Goal: Transaction & Acquisition: Purchase product/service

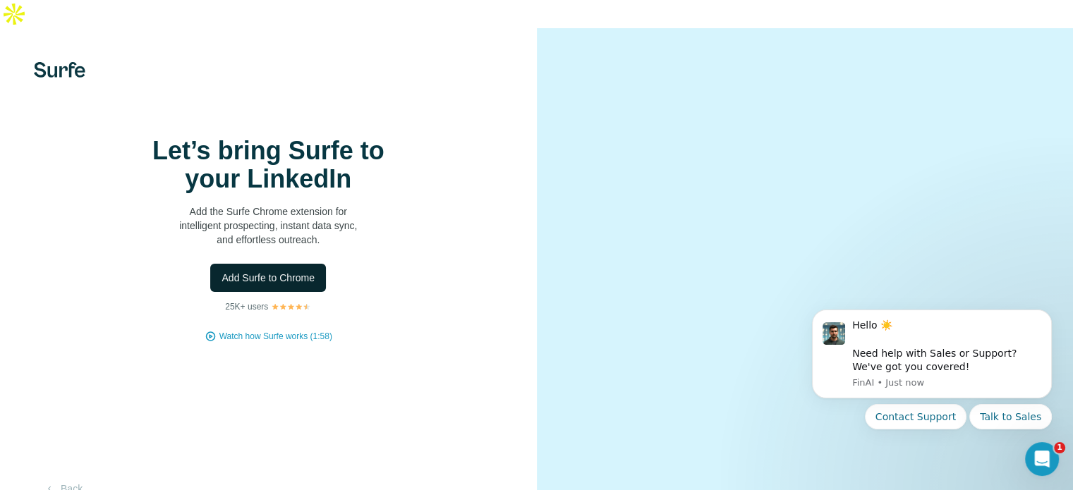
click at [287, 285] on span "Add Surfe to Chrome" at bounding box center [267, 278] width 93 height 14
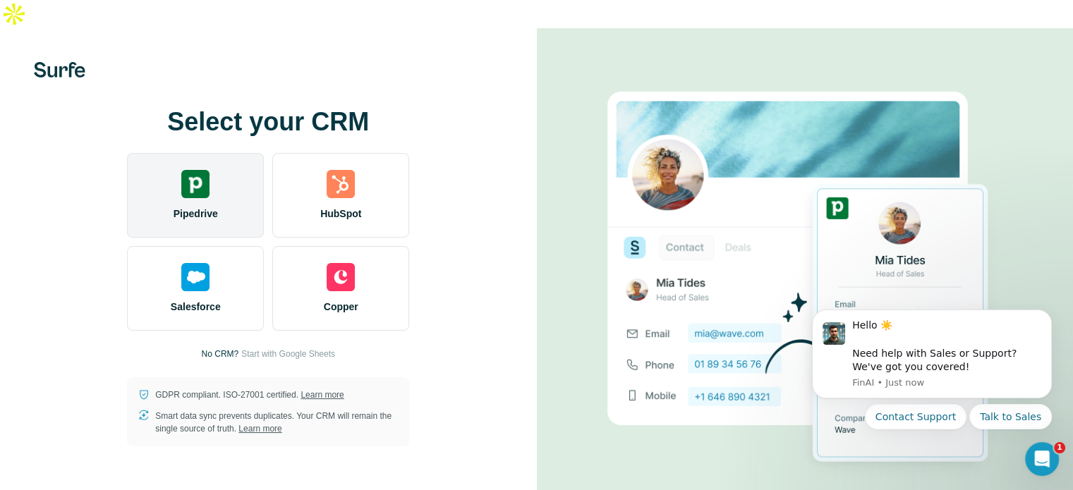
click at [207, 170] on img at bounding box center [195, 184] width 28 height 28
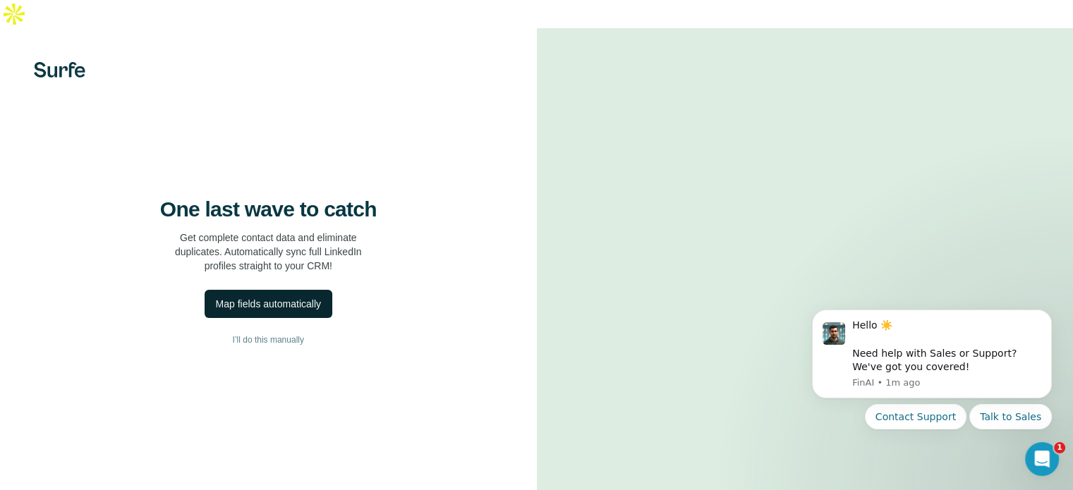
click at [247, 311] on div "Map fields automatically" at bounding box center [268, 304] width 105 height 14
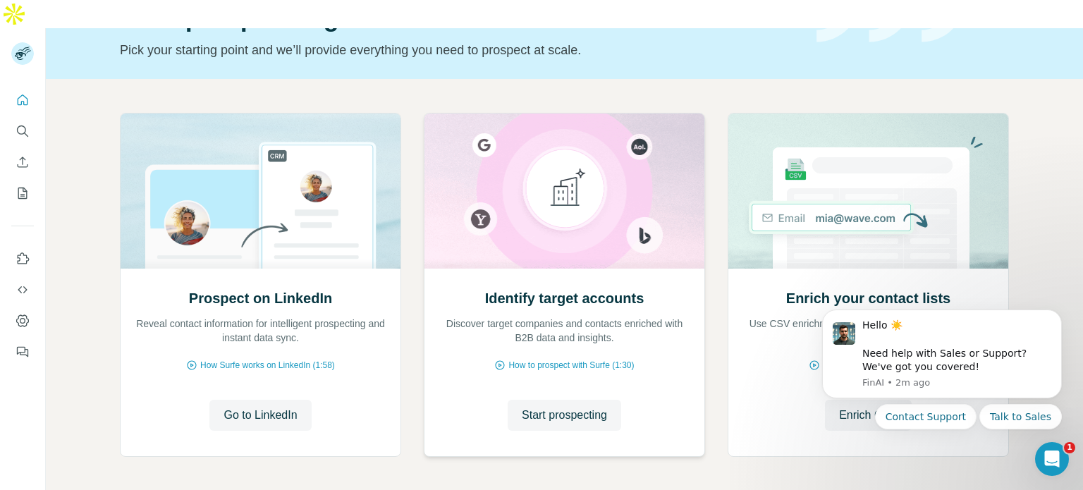
scroll to position [118, 0]
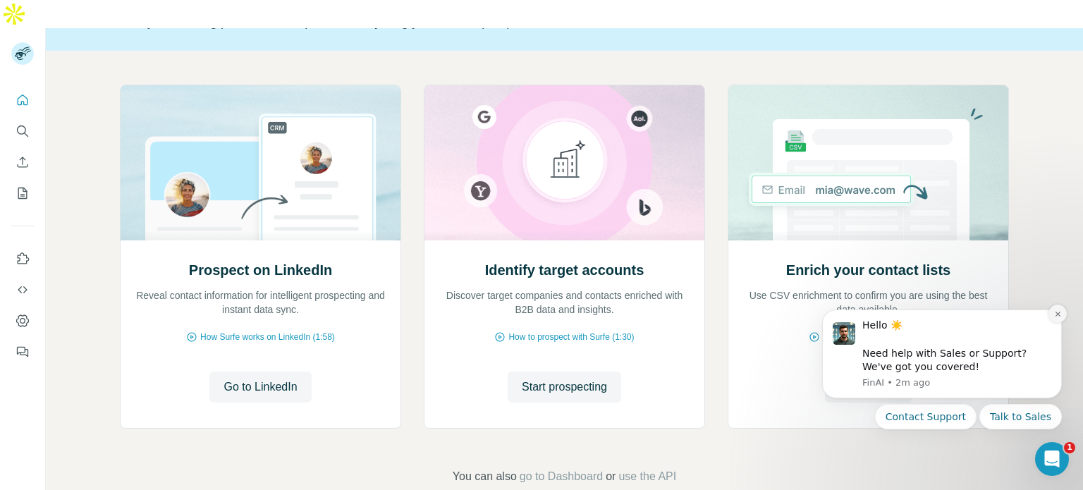
click at [1061, 309] on button "Dismiss notification" at bounding box center [1058, 314] width 18 height 18
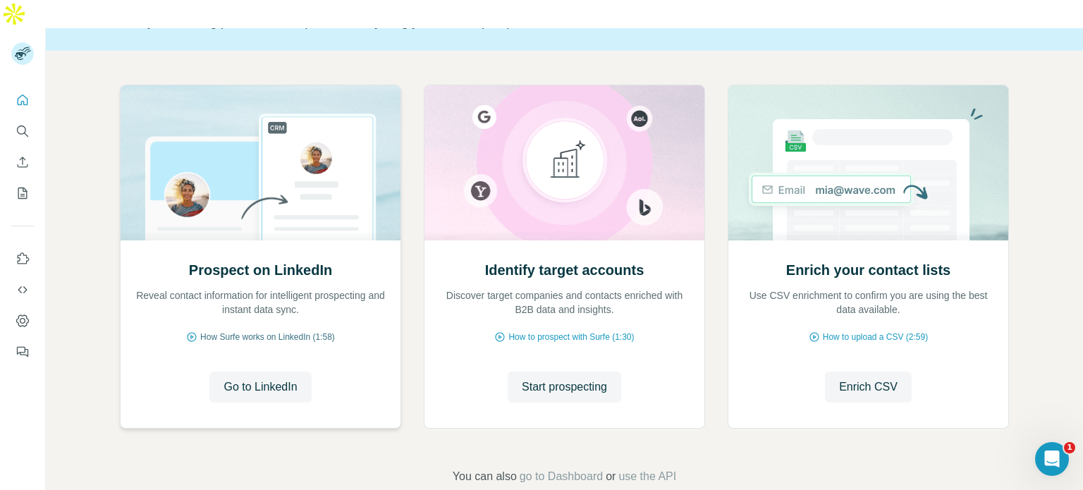
click at [302, 331] on span "How Surfe works on LinkedIn (1:58)" at bounding box center [267, 337] width 135 height 13
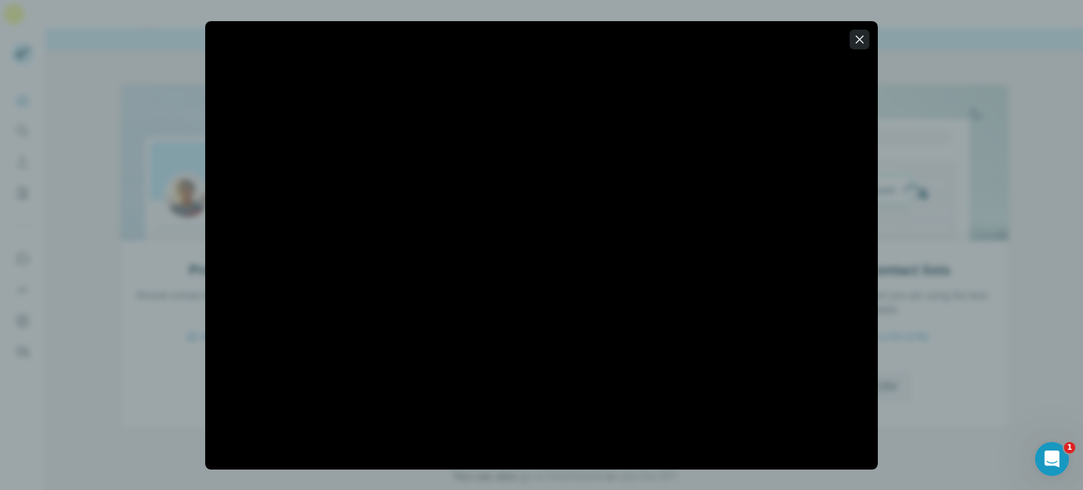
click at [860, 39] on icon "button" at bounding box center [860, 39] width 14 height 14
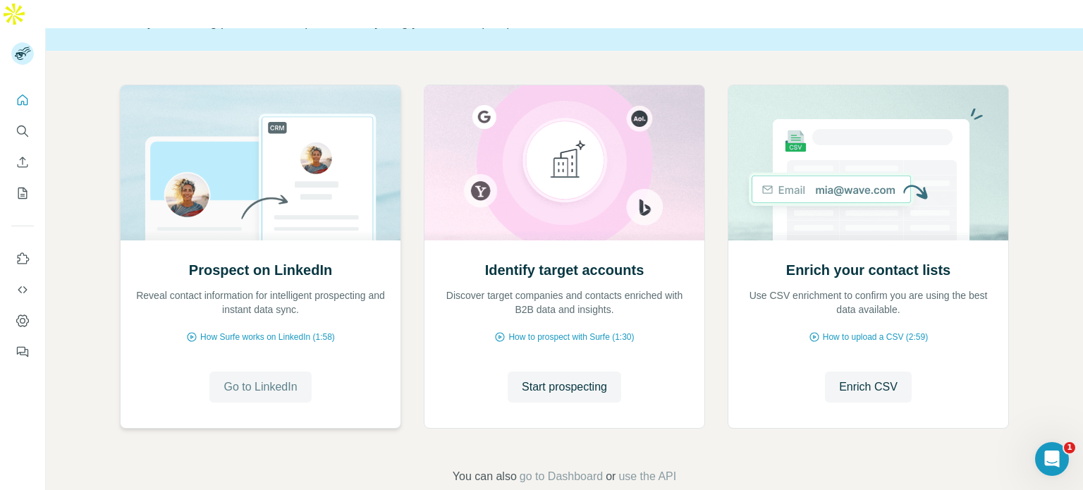
drag, startPoint x: 292, startPoint y: 355, endPoint x: 271, endPoint y: 357, distance: 21.2
click at [271, 379] on span "Go to LinkedIn" at bounding box center [260, 387] width 73 height 17
click at [25, 94] on icon "Quick start" at bounding box center [23, 99] width 11 height 11
click at [23, 252] on icon "Use Surfe on LinkedIn" at bounding box center [23, 259] width 14 height 14
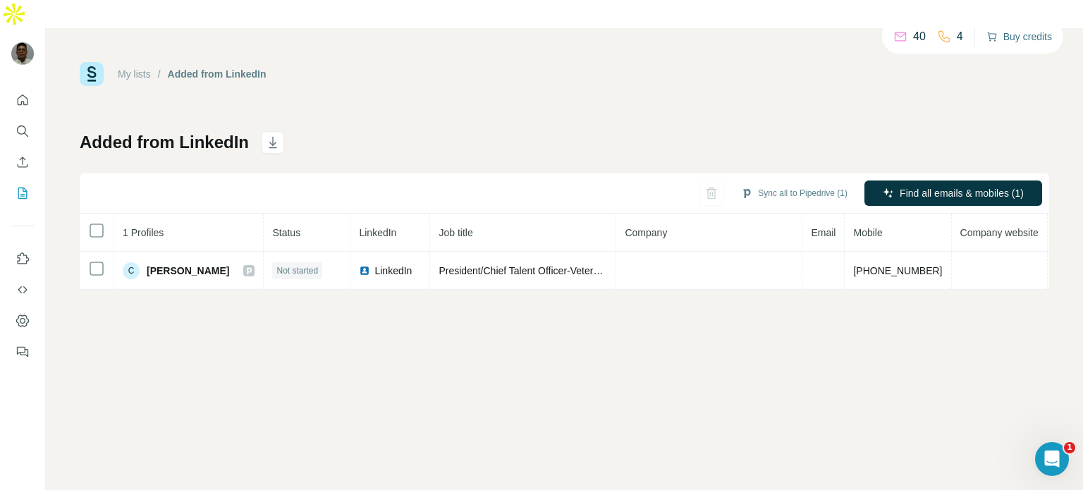
click at [1015, 37] on button "Buy credits" at bounding box center [1020, 37] width 66 height 20
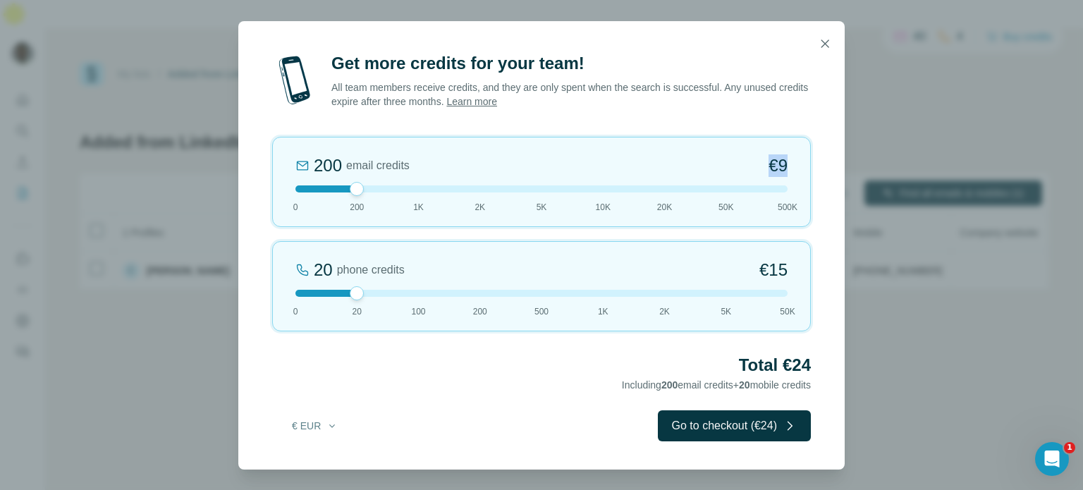
drag, startPoint x: 767, startPoint y: 166, endPoint x: 790, endPoint y: 166, distance: 22.6
click at [790, 166] on div "200 email credits €9 0 200 1K 2K 5K 10K 20K 50K 500K" at bounding box center [541, 182] width 539 height 90
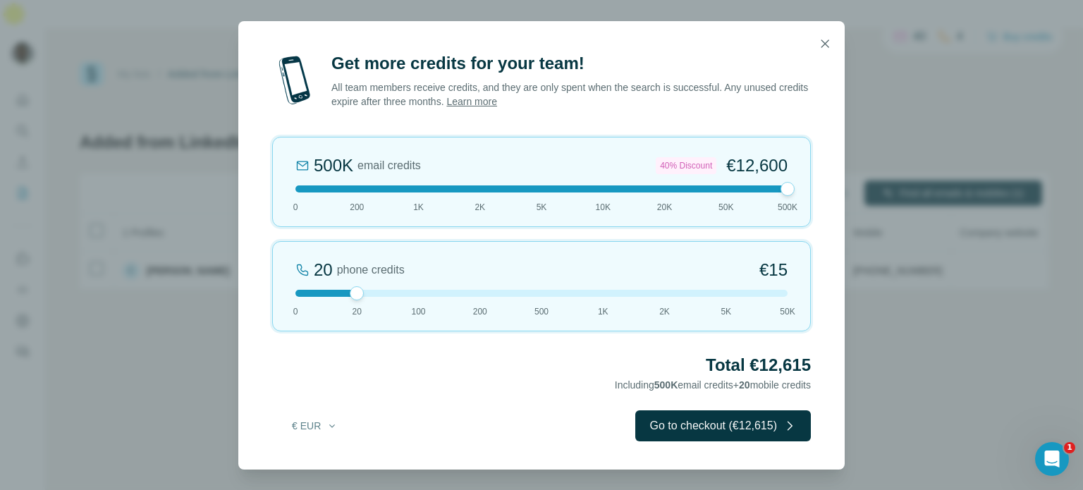
click at [357, 188] on div at bounding box center [541, 188] width 492 height 7
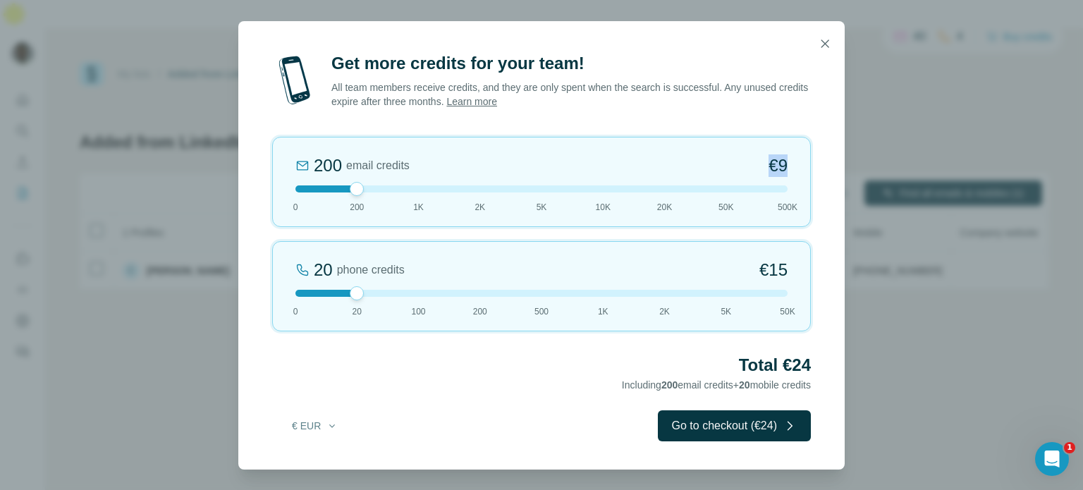
drag, startPoint x: 786, startPoint y: 166, endPoint x: 770, endPoint y: 166, distance: 15.5
click at [770, 166] on span "€9" at bounding box center [778, 165] width 19 height 23
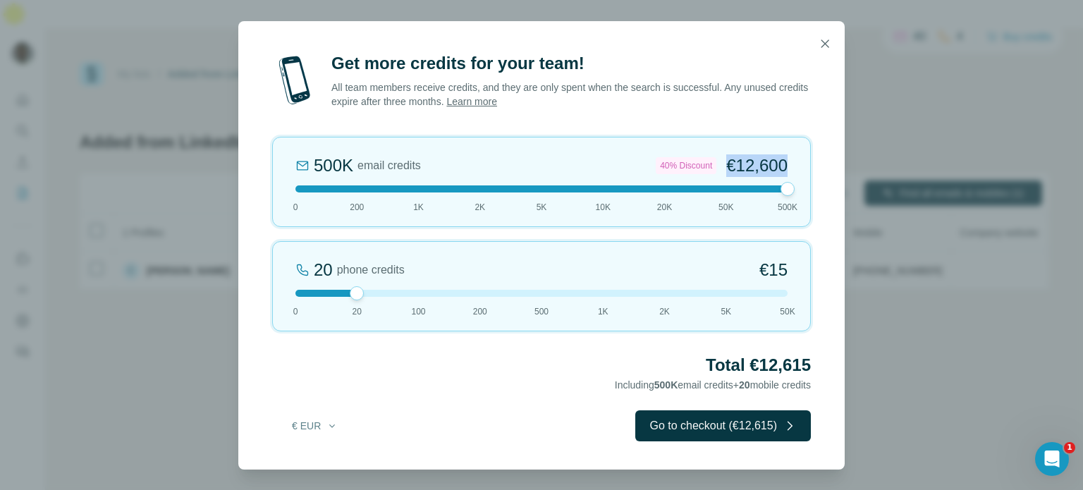
drag, startPoint x: 720, startPoint y: 163, endPoint x: 783, endPoint y: 172, distance: 64.1
click at [783, 172] on div "40% Discount €12,600" at bounding box center [722, 165] width 132 height 23
copy span "€12,600"
click at [357, 188] on div at bounding box center [541, 188] width 492 height 7
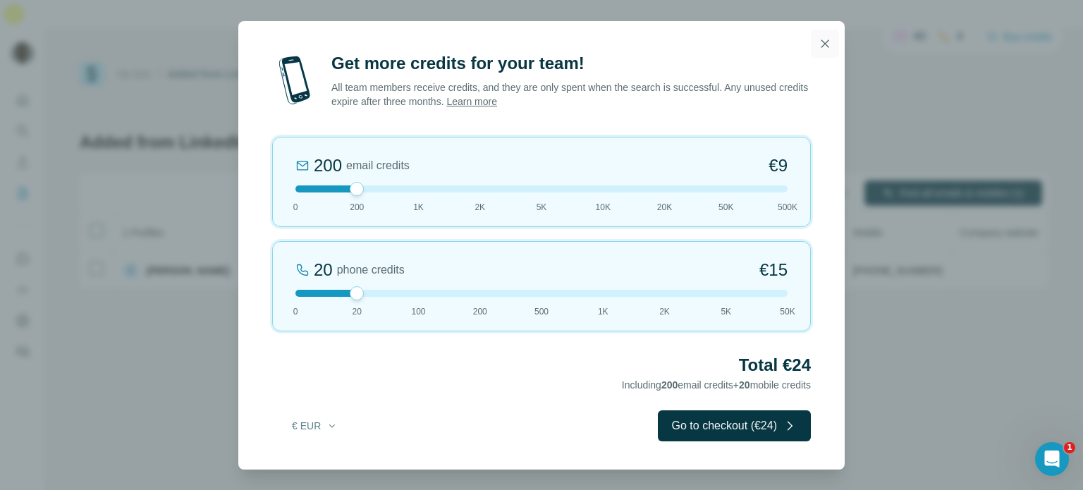
click at [822, 49] on icon "button" at bounding box center [825, 44] width 14 height 14
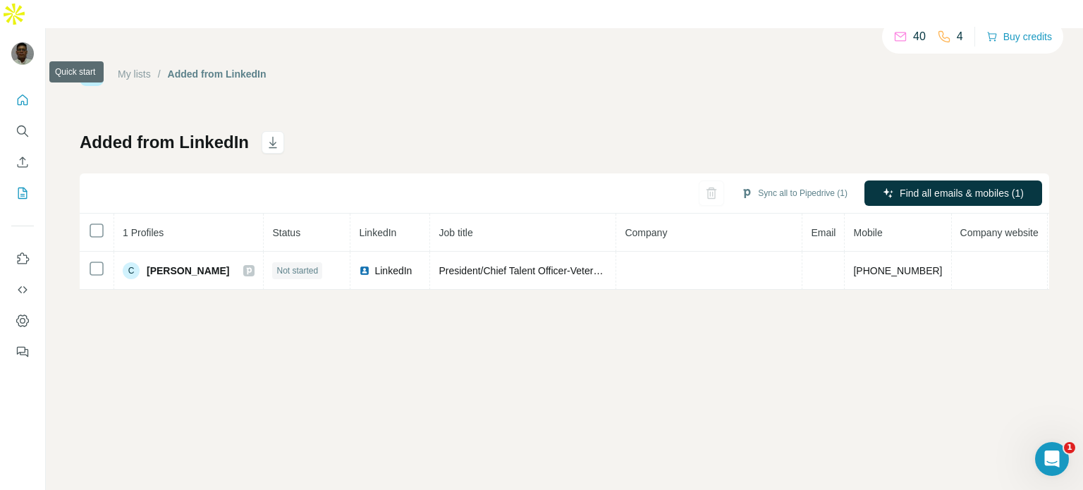
click at [32, 87] on button "Quick start" at bounding box center [22, 99] width 23 height 25
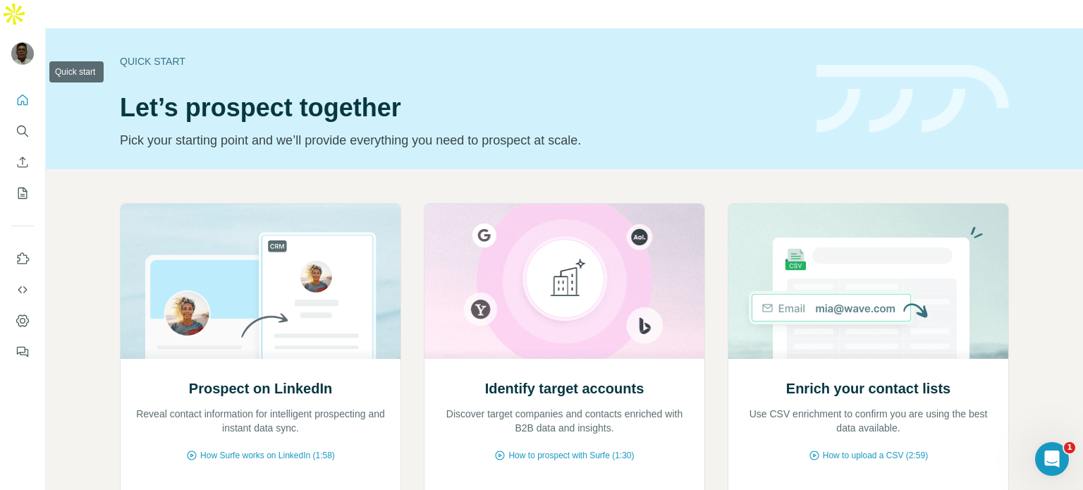
click at [23, 93] on icon "Quick start" at bounding box center [23, 100] width 14 height 14
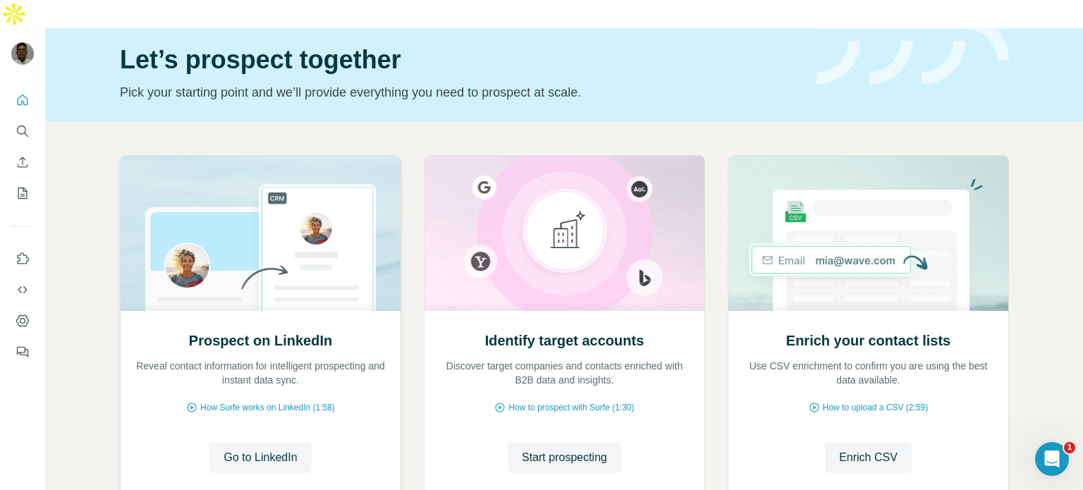
scroll to position [48, 0]
click at [537, 401] on span "How to prospect with Surfe (1:30)" at bounding box center [571, 407] width 126 height 13
